Goal: Transaction & Acquisition: Purchase product/service

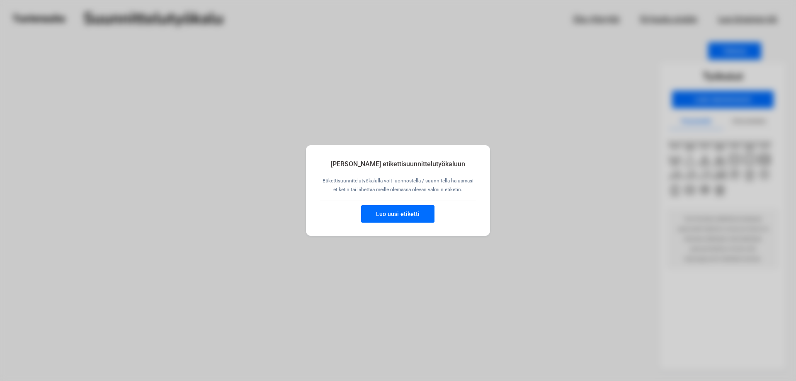
click at [403, 211] on button "Luo uusi etiketti" at bounding box center [397, 213] width 73 height 17
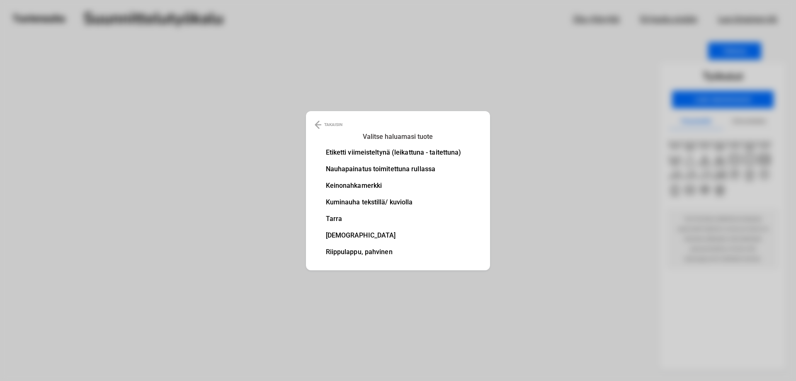
click at [347, 187] on li "Keinonahkamerkki" at bounding box center [394, 185] width 136 height 7
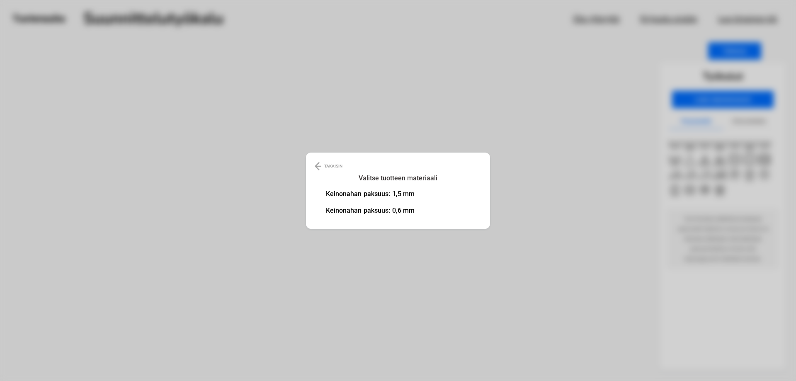
click at [348, 211] on li "Keinonahan paksuus: 0,6 mm" at bounding box center [370, 210] width 89 height 7
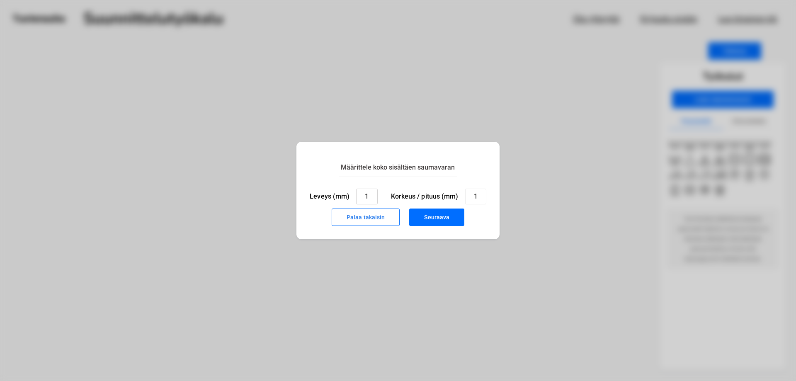
drag, startPoint x: 373, startPoint y: 197, endPoint x: 364, endPoint y: 193, distance: 10.1
click at [356, 196] on input "1" at bounding box center [366, 197] width 21 height 16
type input "28"
drag, startPoint x: 479, startPoint y: 198, endPoint x: 455, endPoint y: 201, distance: 24.2
click at [465, 201] on input "1" at bounding box center [475, 197] width 21 height 16
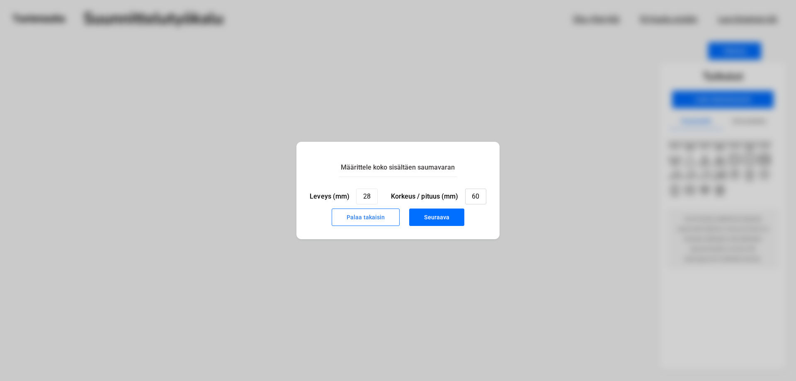
type input "60"
click at [437, 225] on button "Seuraava" at bounding box center [436, 217] width 55 height 17
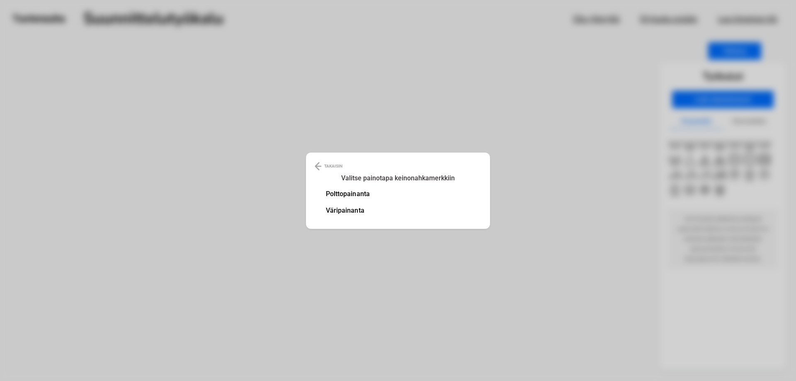
click at [352, 196] on li "Polttopainanta" at bounding box center [348, 194] width 44 height 7
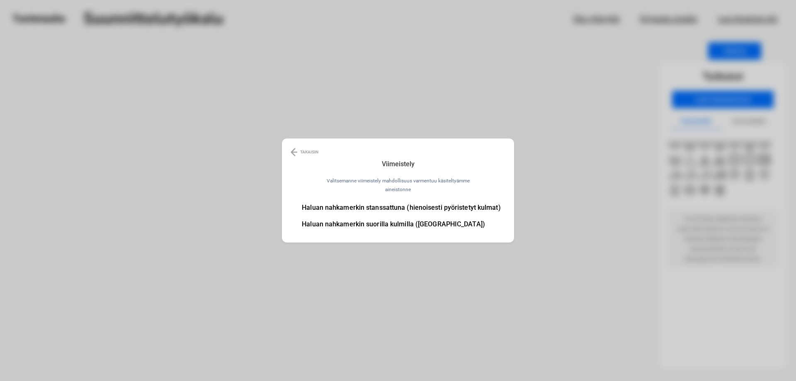
click at [362, 210] on li "Haluan nahkamerkin stanssattuna (hienoisesti pyöristetyt kulmat)" at bounding box center [401, 207] width 199 height 7
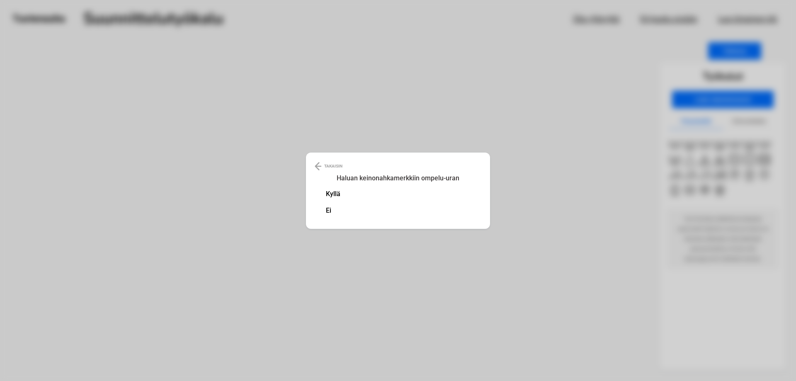
click at [329, 210] on li "Ei" at bounding box center [333, 210] width 15 height 7
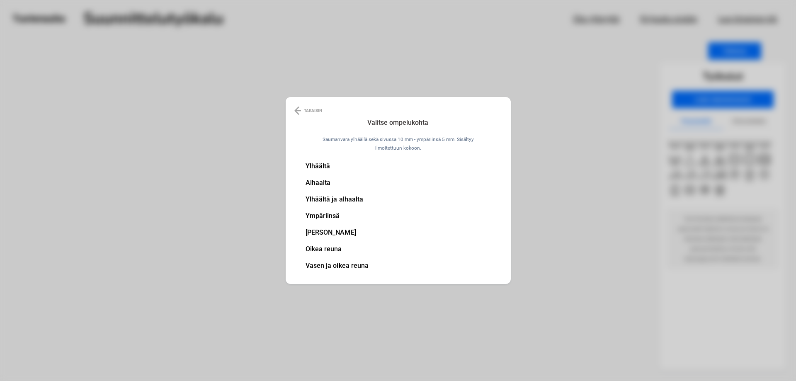
click at [322, 198] on li "Ylhäältä ja alhaalta" at bounding box center [337, 199] width 63 height 7
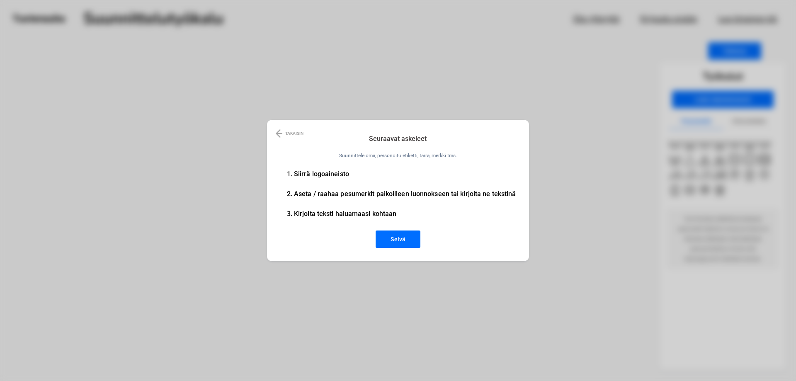
click at [401, 241] on button "Selvä" at bounding box center [398, 239] width 45 height 17
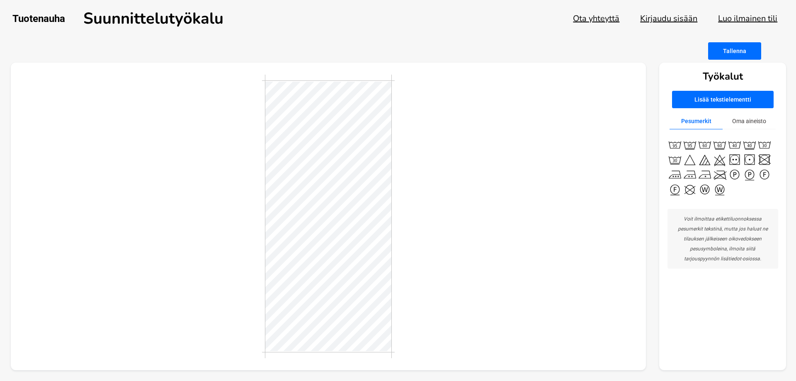
click at [757, 121] on button "Oma aineisto" at bounding box center [749, 121] width 53 height 16
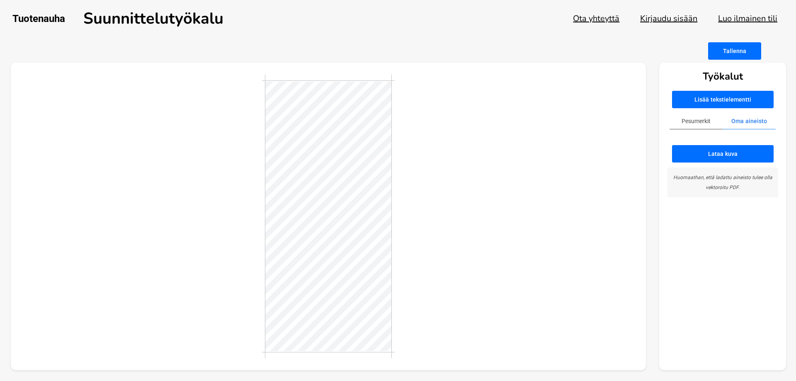
click at [740, 150] on button "Lataa kuva" at bounding box center [723, 153] width 102 height 17
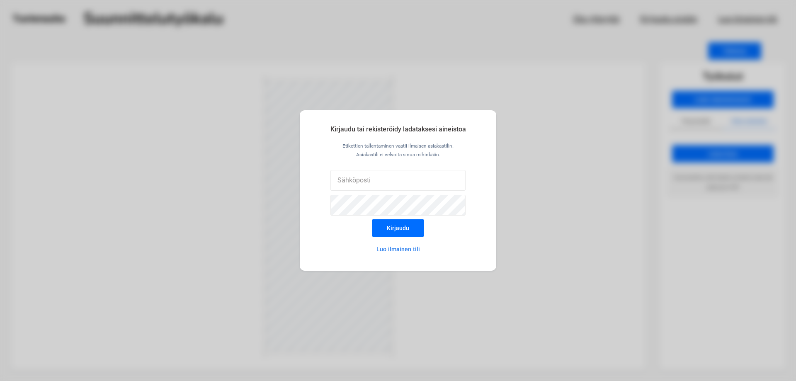
click at [570, 233] on div "Kirjaudu tai rekisteröidy ladataksesi aineistoa Etikettien tallentaminen vaatii…" at bounding box center [398, 190] width 796 height 381
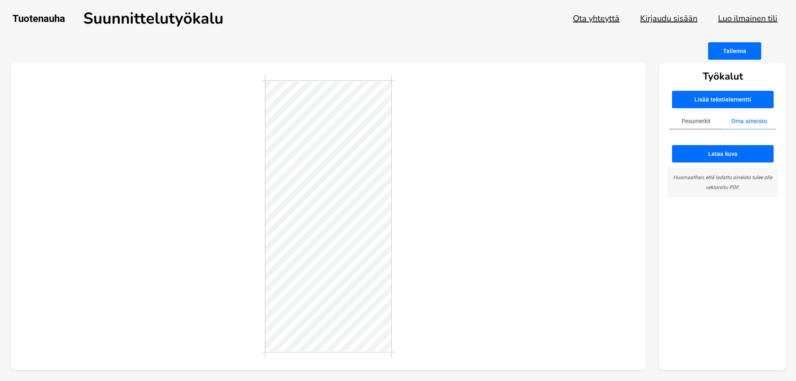
click at [721, 157] on button "Lataa kuva" at bounding box center [723, 153] width 102 height 17
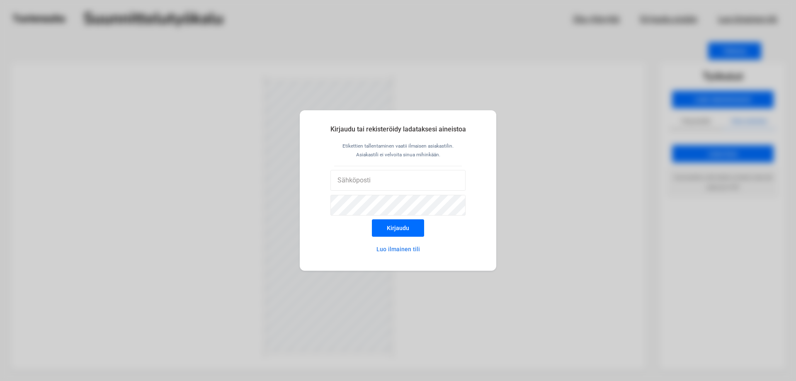
click at [539, 191] on div "Kirjaudu tai rekisteröidy ladataksesi aineistoa Etikettien tallentaminen vaatii…" at bounding box center [398, 190] width 796 height 381
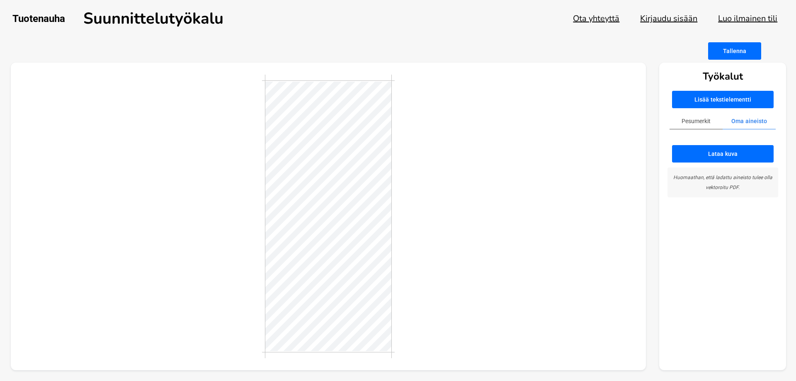
click at [661, 19] on button "Kirjaudu sisään" at bounding box center [668, 18] width 57 height 11
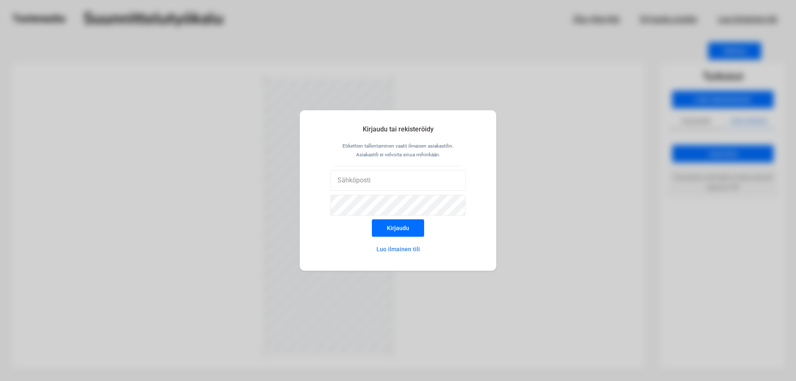
click at [391, 193] on div at bounding box center [398, 182] width 136 height 25
click at [396, 181] on input "email" at bounding box center [398, 180] width 136 height 21
click at [400, 250] on button "Luo ilmainen tili" at bounding box center [398, 249] width 73 height 17
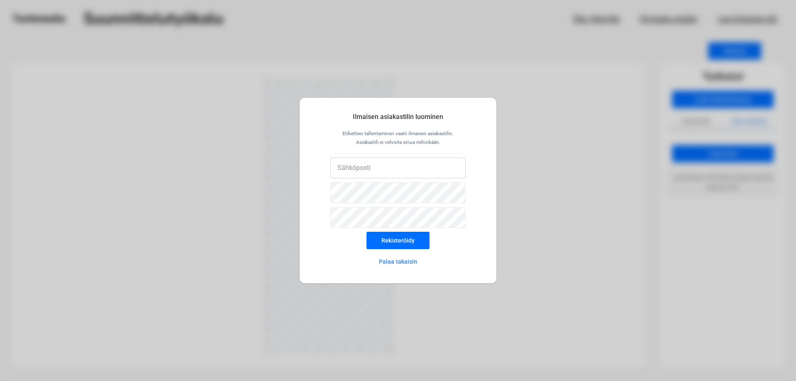
click at [371, 168] on input "email" at bounding box center [398, 168] width 136 height 21
type input "[EMAIL_ADDRESS][DOMAIN_NAME]"
click at [401, 239] on button "Rekisteröidy" at bounding box center [398, 240] width 63 height 17
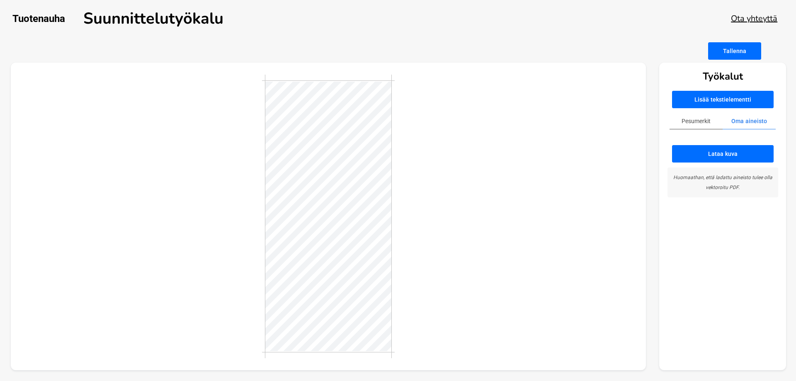
click at [708, 155] on button "Lataa kuva" at bounding box center [723, 153] width 102 height 17
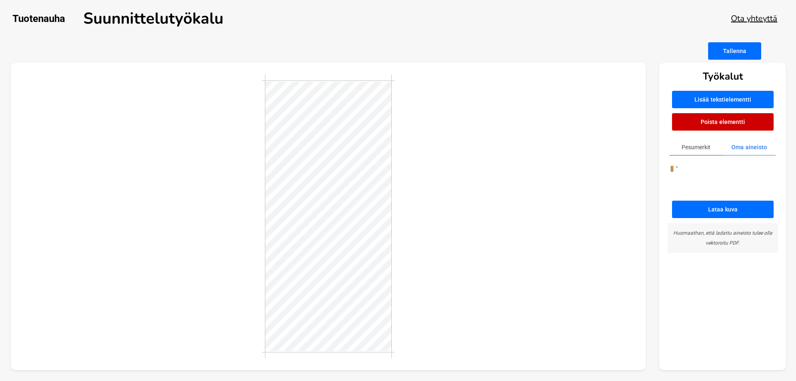
drag, startPoint x: 674, startPoint y: 141, endPoint x: 483, endPoint y: 324, distance: 264.5
click at [483, 324] on div at bounding box center [329, 217] width 636 height 308
click at [723, 119] on button "Poista elementti" at bounding box center [723, 121] width 102 height 17
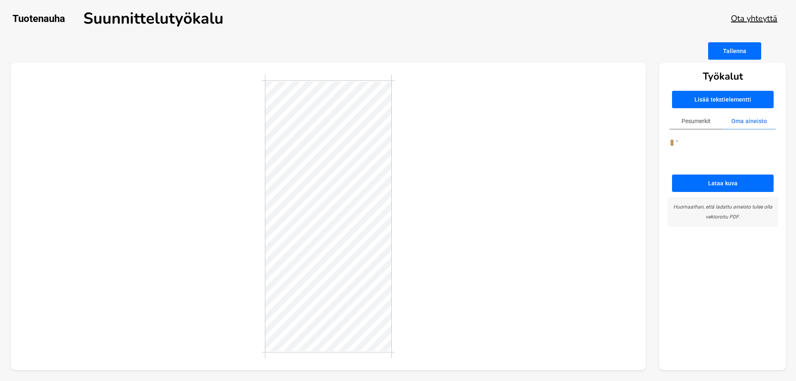
click at [723, 188] on button "Lataa kuva" at bounding box center [723, 183] width 102 height 17
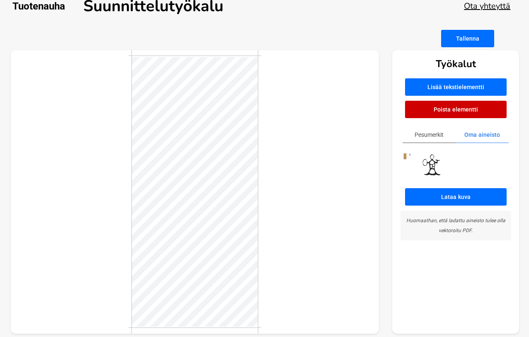
scroll to position [19, 0]
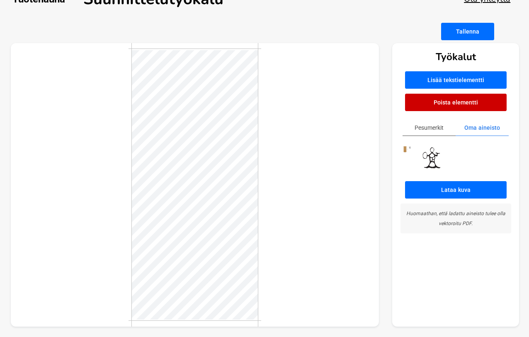
click at [473, 100] on button "Poista elementti" at bounding box center [456, 102] width 102 height 17
click at [289, 280] on div at bounding box center [195, 185] width 369 height 284
click at [352, 223] on div at bounding box center [195, 185] width 369 height 284
click at [478, 34] on button "Tallenna" at bounding box center [467, 31] width 53 height 17
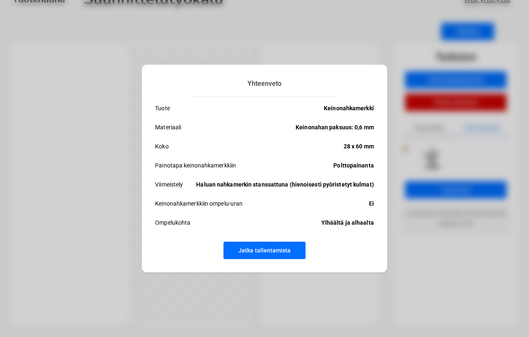
click at [255, 252] on button "Jatka tallentamista" at bounding box center [264, 250] width 82 height 17
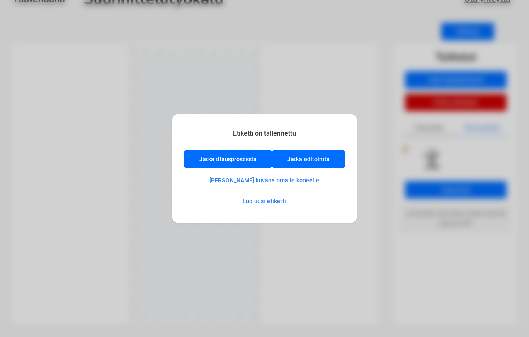
click at [254, 157] on button "Jatka tilausprosessia" at bounding box center [228, 159] width 87 height 17
